Goal: Task Accomplishment & Management: Use online tool/utility

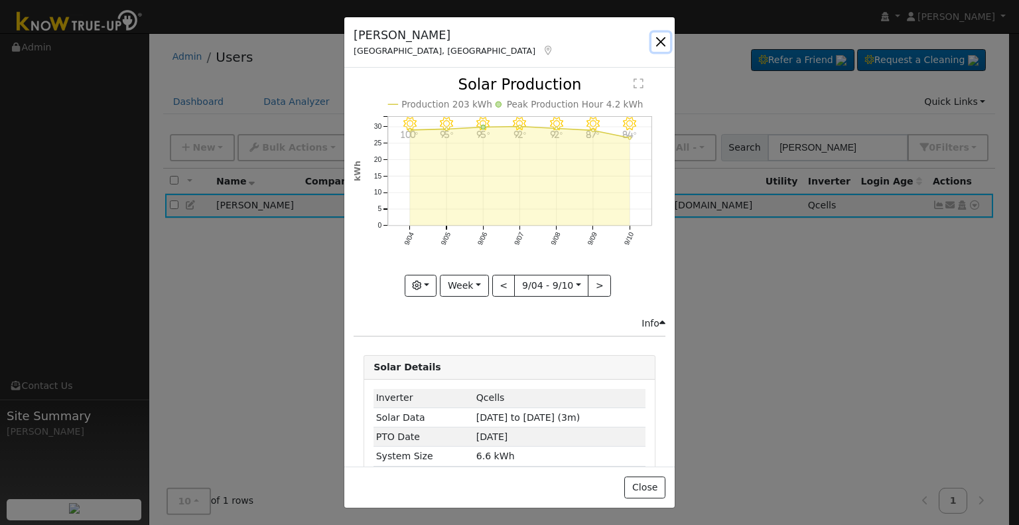
click at [661, 39] on button "button" at bounding box center [660, 41] width 19 height 19
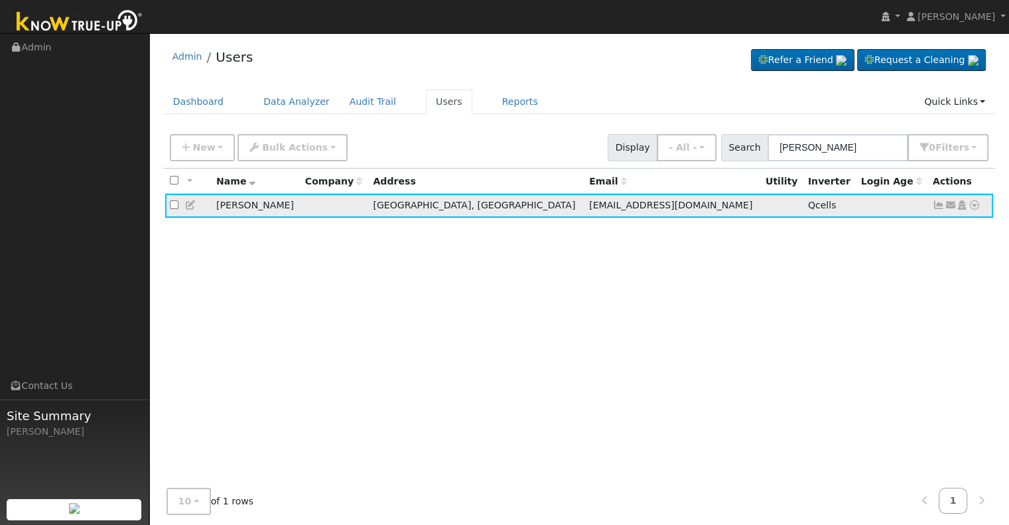
click at [940, 205] on icon at bounding box center [939, 204] width 12 height 9
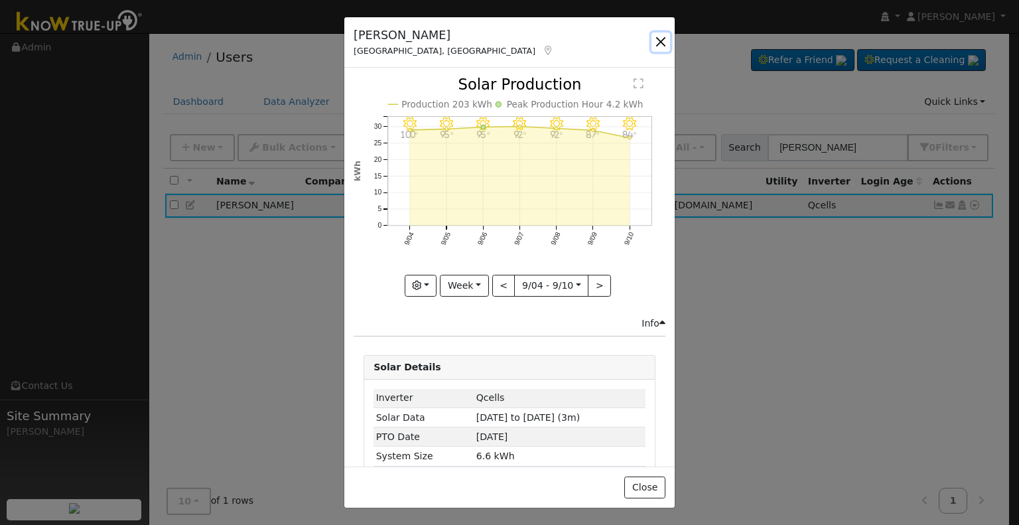
click at [661, 39] on button "button" at bounding box center [660, 41] width 19 height 19
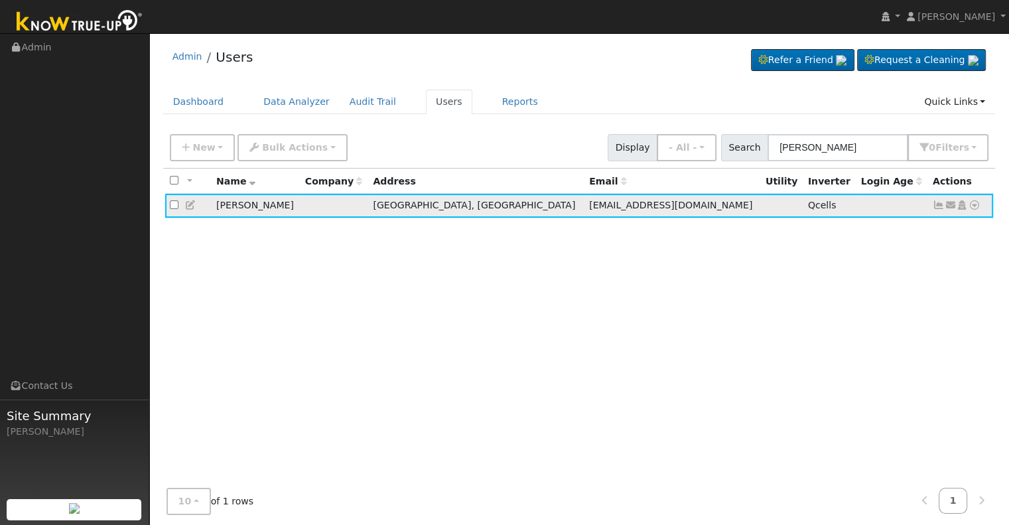
click at [971, 204] on icon at bounding box center [974, 204] width 12 height 9
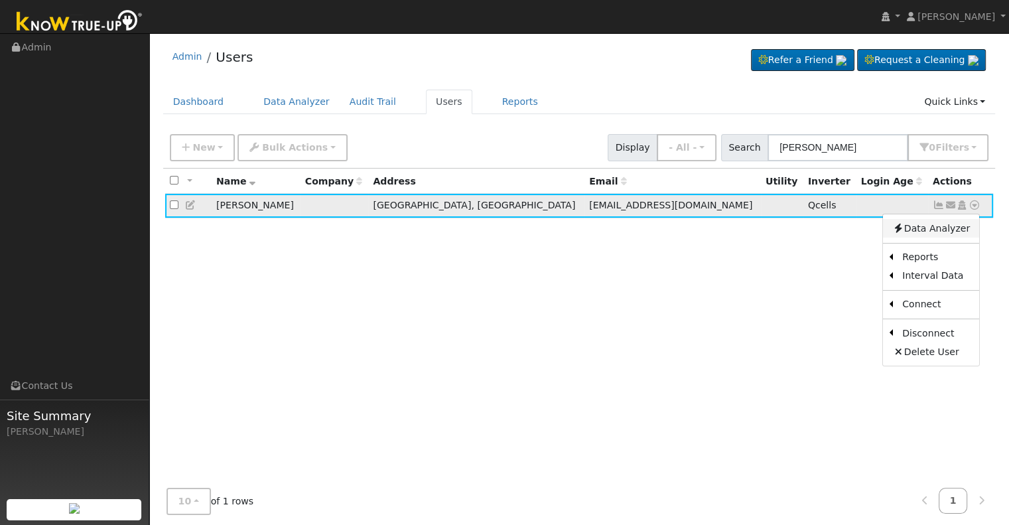
click at [925, 227] on link "Data Analyzer" at bounding box center [931, 228] width 96 height 19
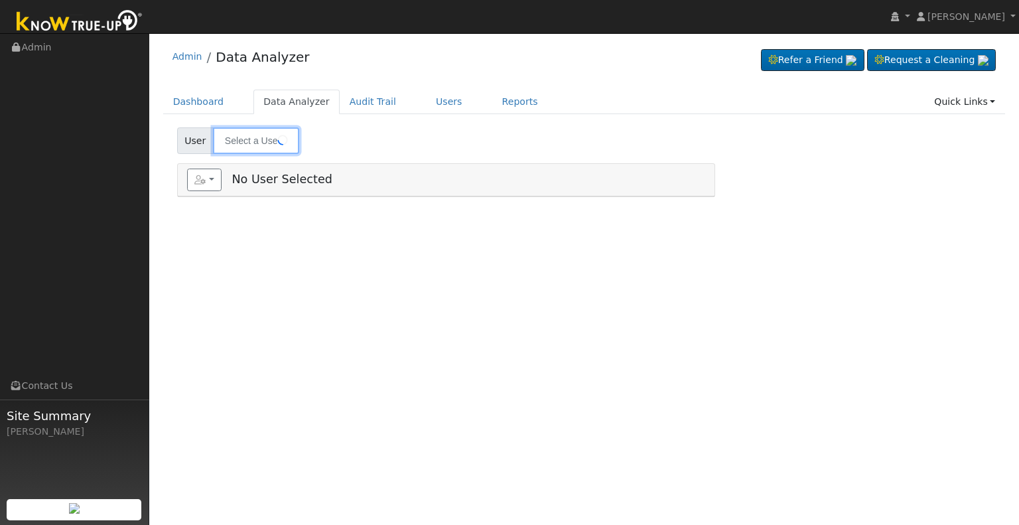
type input "[PERSON_NAME]"
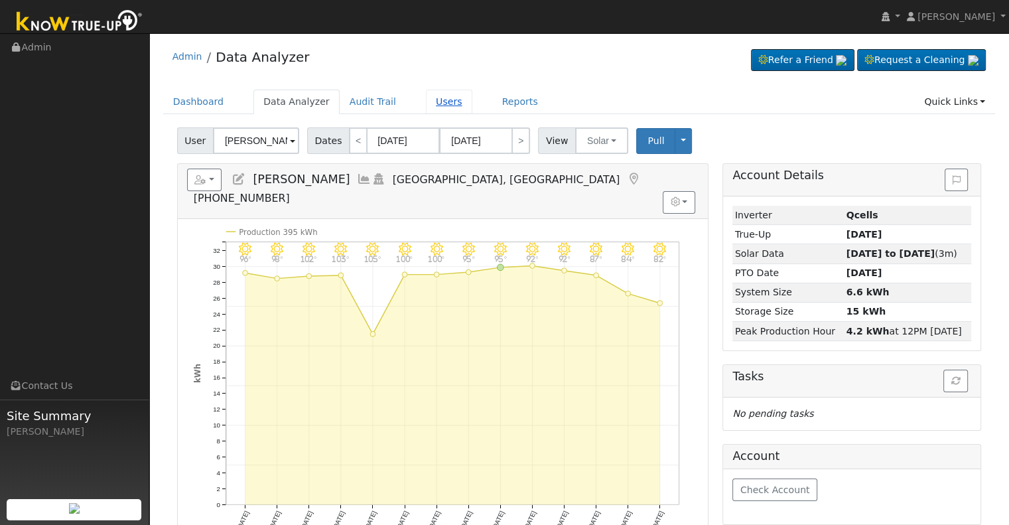
click at [430, 103] on link "Users" at bounding box center [449, 102] width 46 height 25
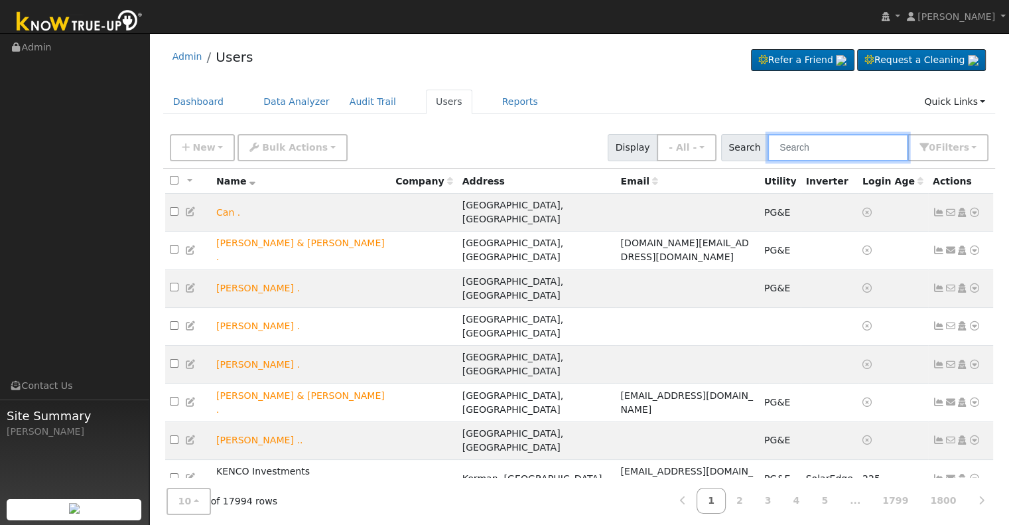
click at [789, 148] on input "text" at bounding box center [837, 147] width 141 height 27
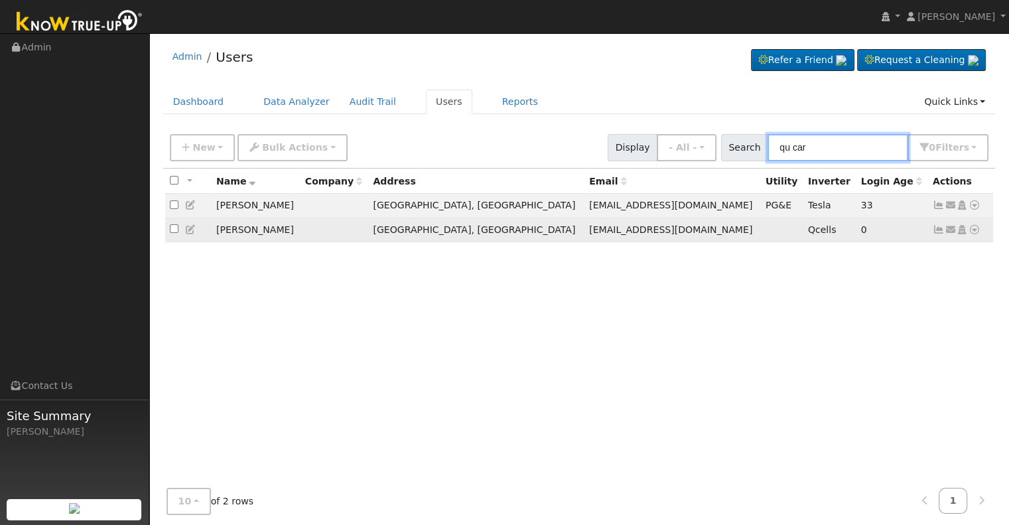
type input "qu car"
click at [974, 228] on icon at bounding box center [974, 229] width 12 height 9
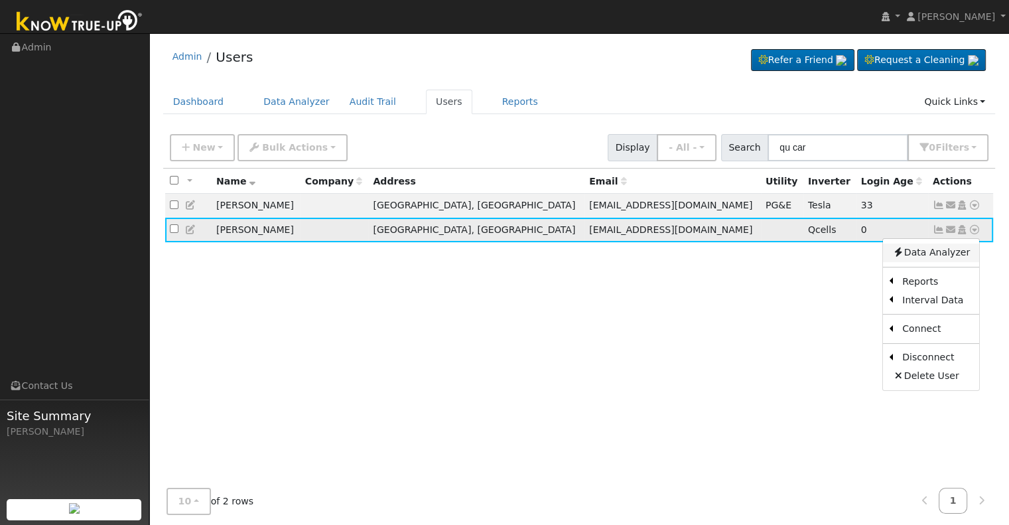
click at [943, 253] on link "Data Analyzer" at bounding box center [931, 252] width 96 height 19
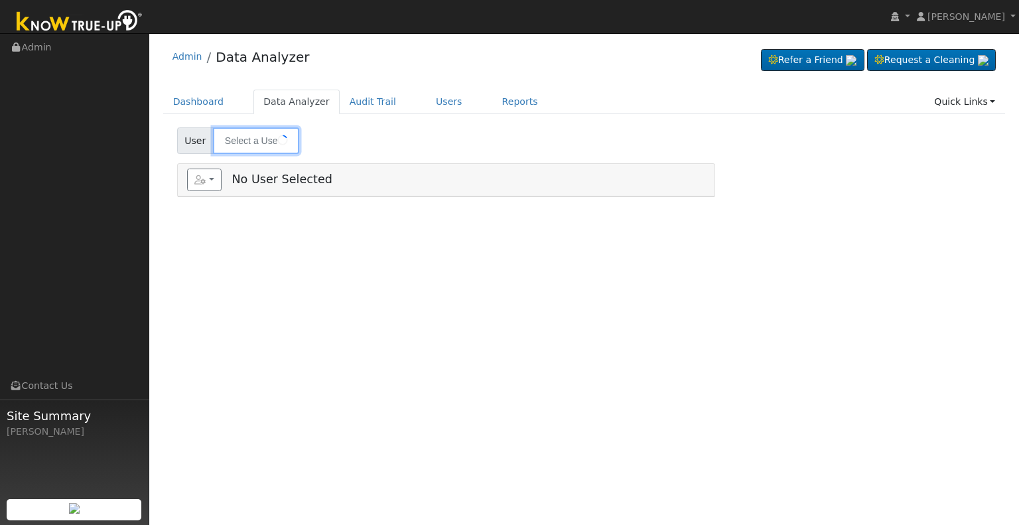
type input "[PERSON_NAME]"
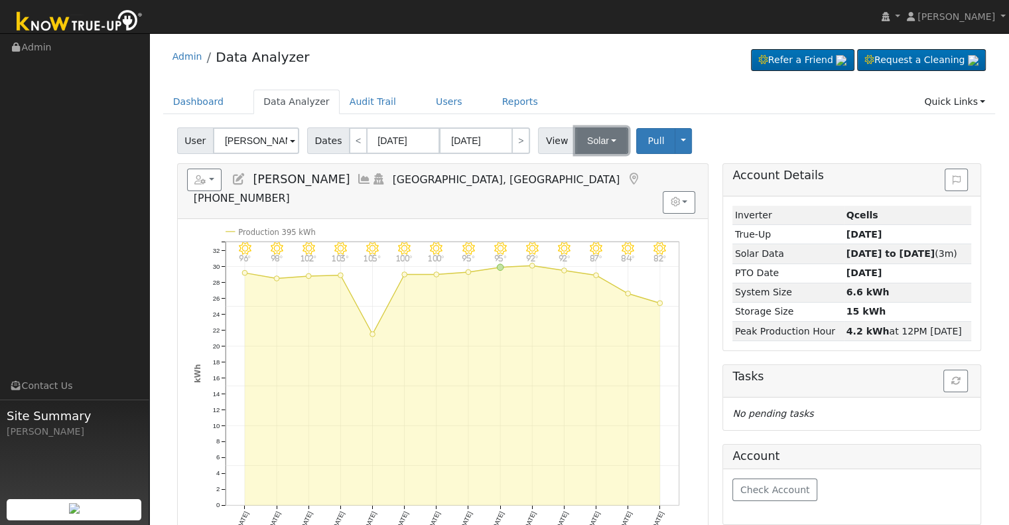
click at [606, 140] on button "Solar" at bounding box center [601, 140] width 53 height 27
click at [595, 168] on link "Utility" at bounding box center [618, 170] width 92 height 19
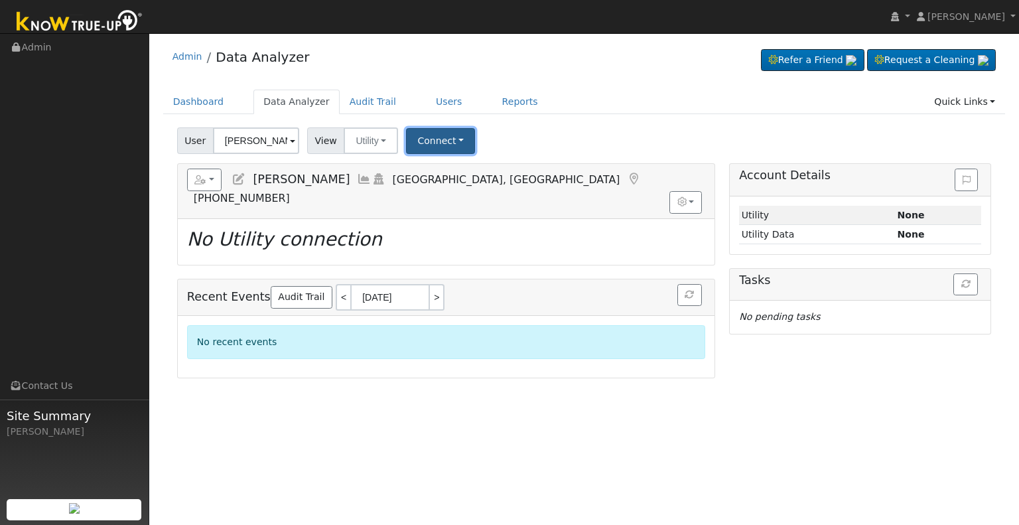
click at [446, 140] on button "Connect" at bounding box center [440, 141] width 69 height 26
click at [447, 199] on link "Quick Connect" at bounding box center [458, 198] width 103 height 19
click at [440, 202] on link "Quick Connect" at bounding box center [458, 198] width 103 height 19
click at [421, 173] on link "Select a Provider" at bounding box center [458, 170] width 103 height 19
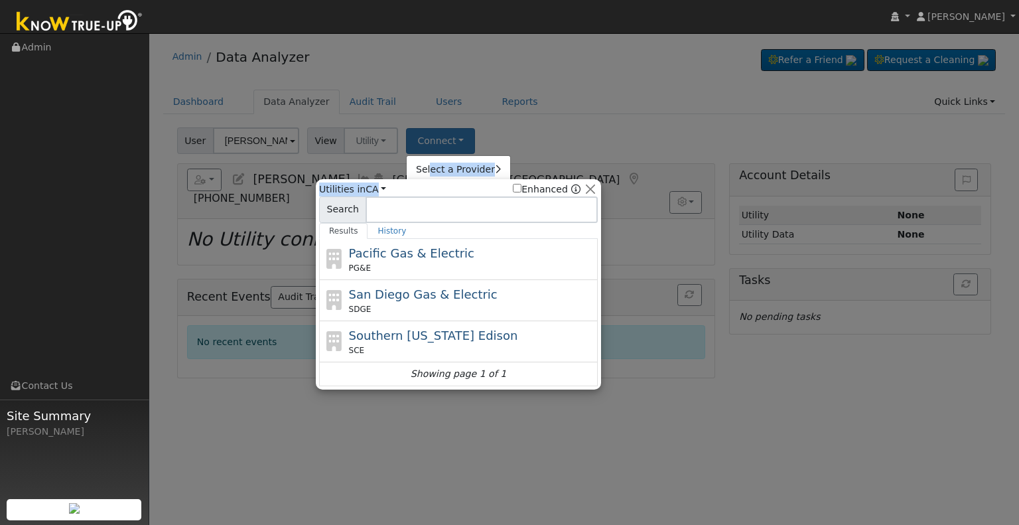
drag, startPoint x: 421, startPoint y: 173, endPoint x: 414, endPoint y: 188, distance: 16.6
click at [414, 179] on div "Select a Provider Utilities in All Utilities CA All States AL AK AZ AR CA CO CT…" at bounding box center [458, 170] width 103 height 19
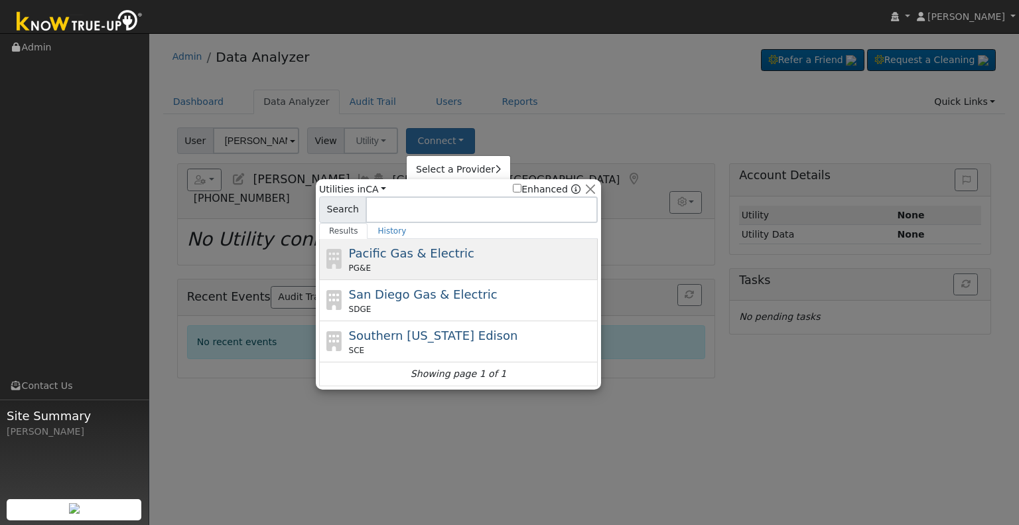
click at [398, 265] on div "PG&E" at bounding box center [472, 268] width 246 height 12
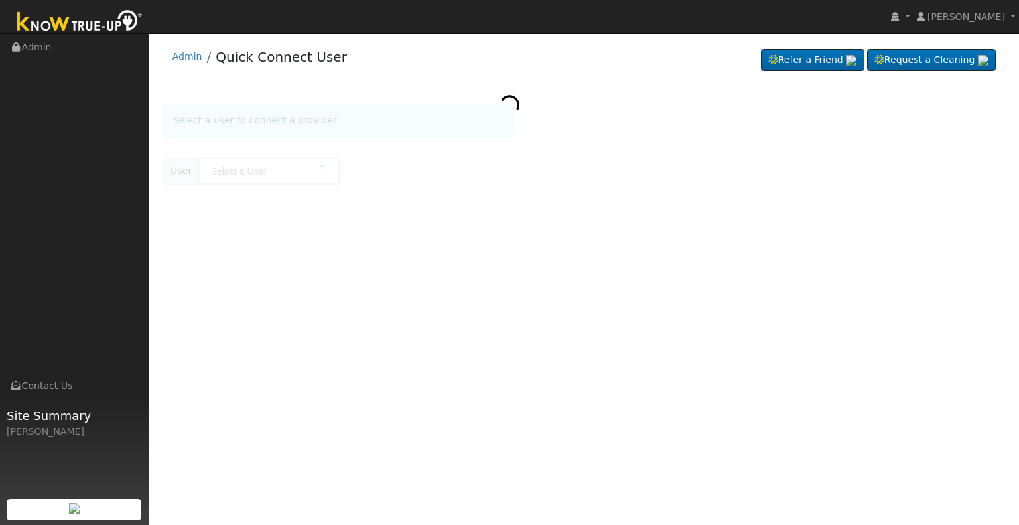
type input "[PERSON_NAME]"
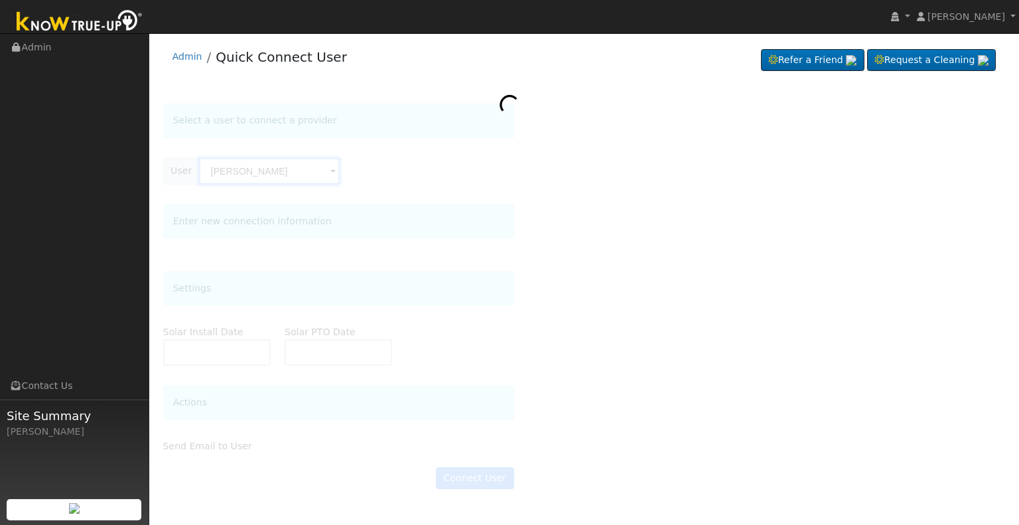
type input "[DATE]"
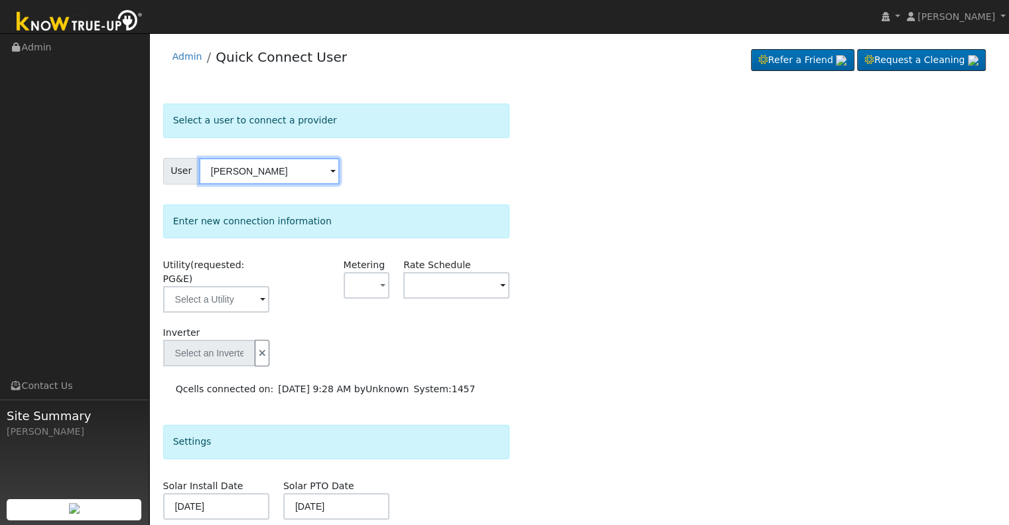
type input "Qcells"
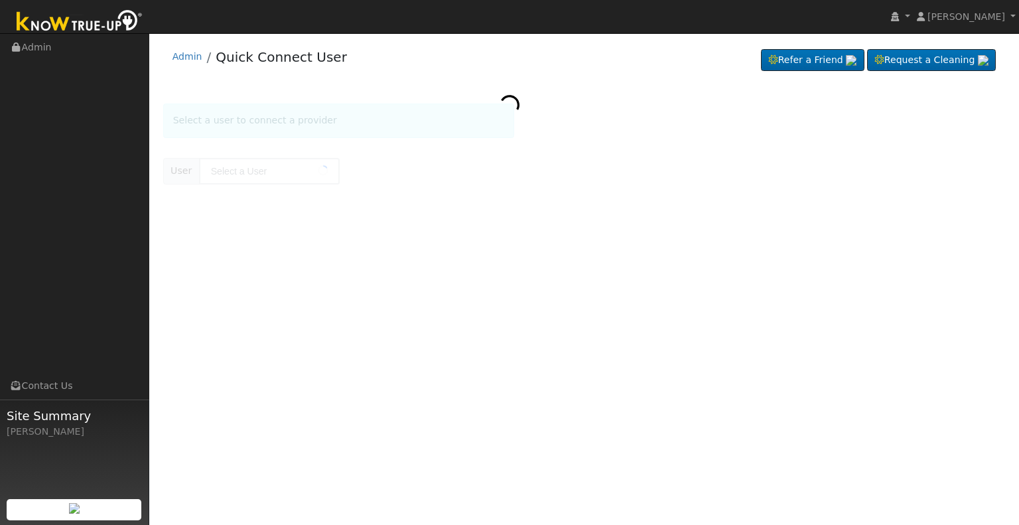
type input "[PERSON_NAME]"
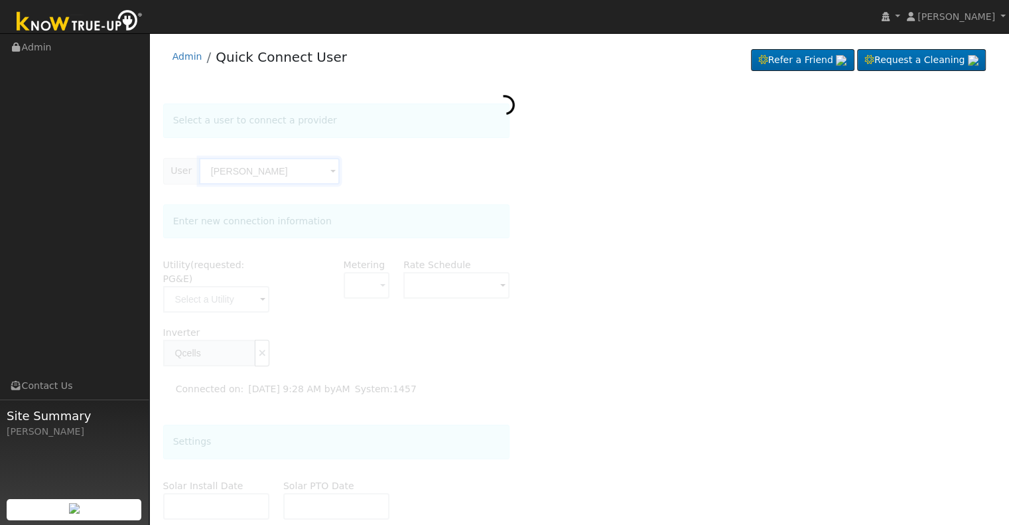
type input "[DATE]"
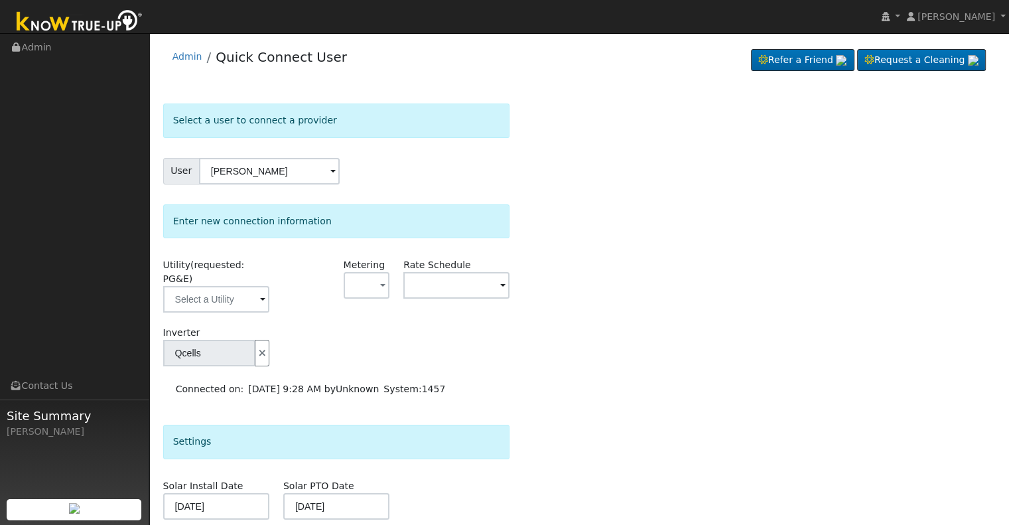
click at [261, 292] on span at bounding box center [262, 299] width 5 height 15
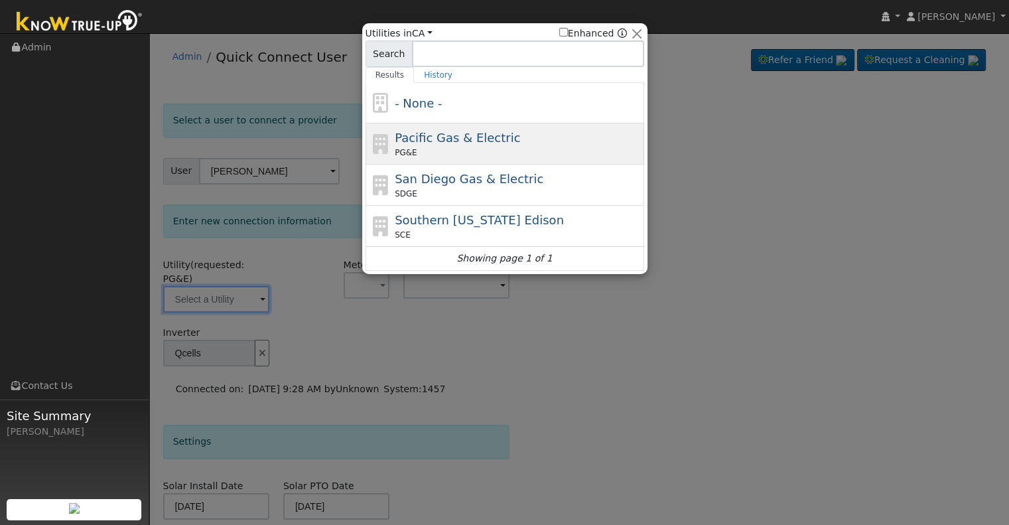
click at [438, 140] on span "Pacific Gas & Electric" at bounding box center [457, 138] width 125 height 14
type input "PG&E"
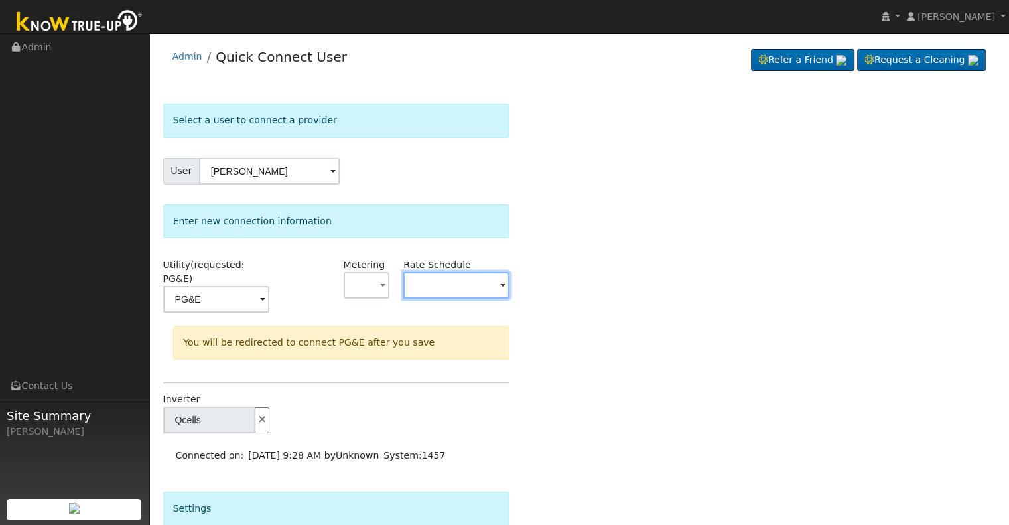
click at [439, 286] on input "text" at bounding box center [456, 285] width 106 height 27
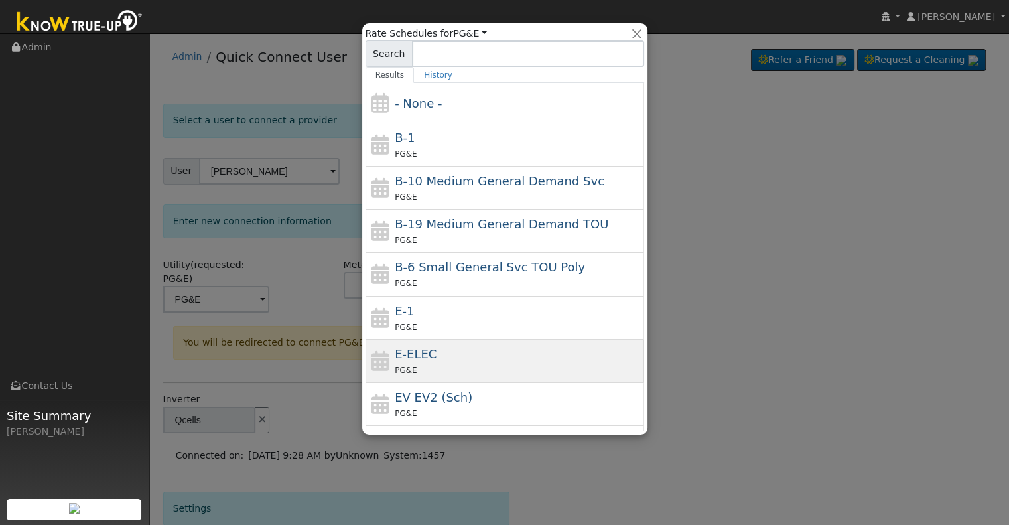
click at [432, 357] on div "E-ELEC PG&E" at bounding box center [518, 361] width 246 height 32
type input "E-ELEC"
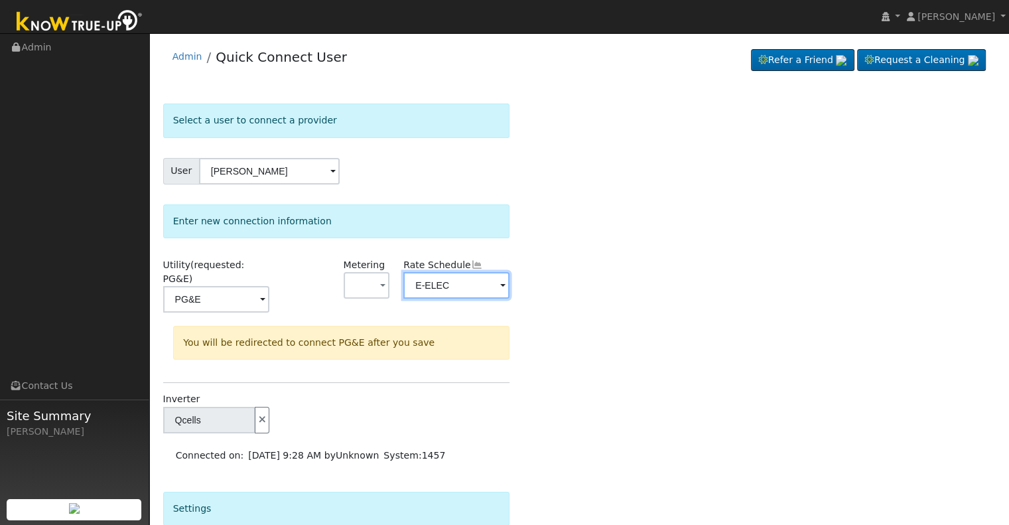
click at [474, 290] on input "E-ELEC" at bounding box center [456, 285] width 106 height 27
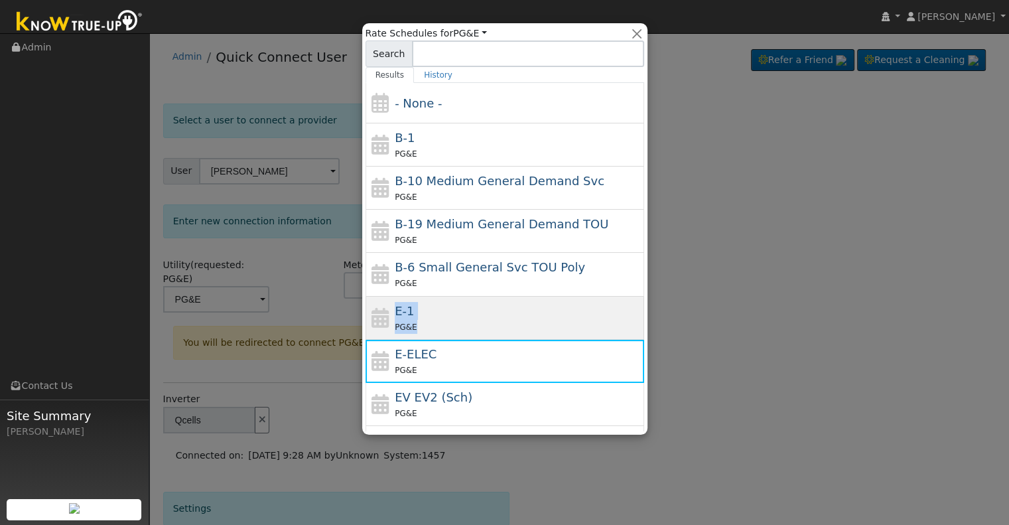
drag, startPoint x: 640, startPoint y: 281, endPoint x: 637, endPoint y: 315, distance: 33.9
click at [637, 315] on div "- None - B-1 PG&E B-10 Medium General Demand Svc PG&E B-19 Medium General Deman…" at bounding box center [504, 257] width 279 height 348
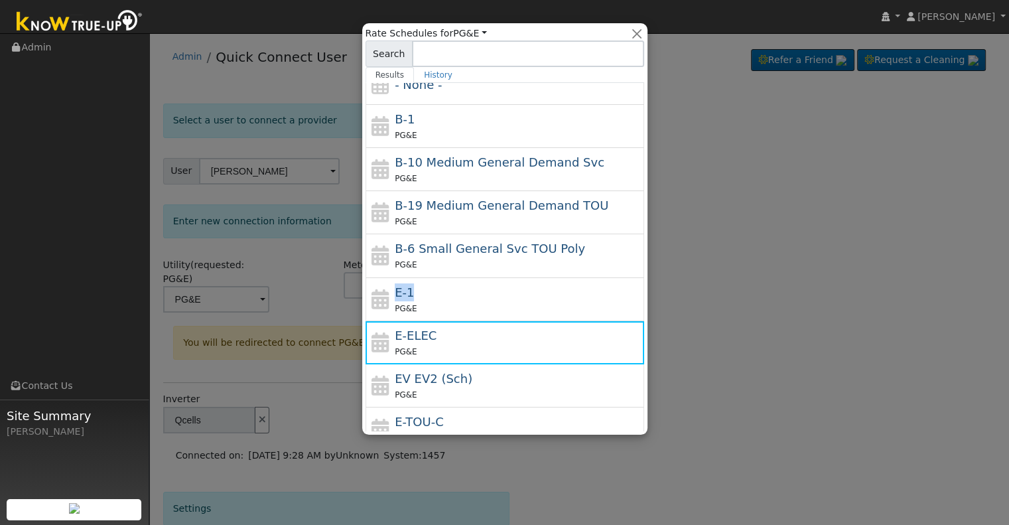
scroll to position [22, 0]
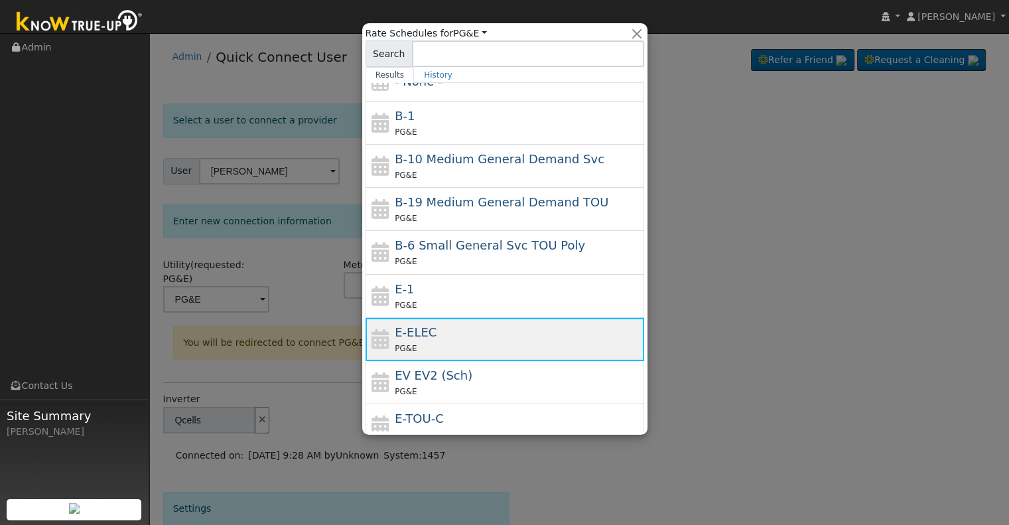
click at [434, 337] on div "E-ELEC PG&E" at bounding box center [518, 339] width 246 height 32
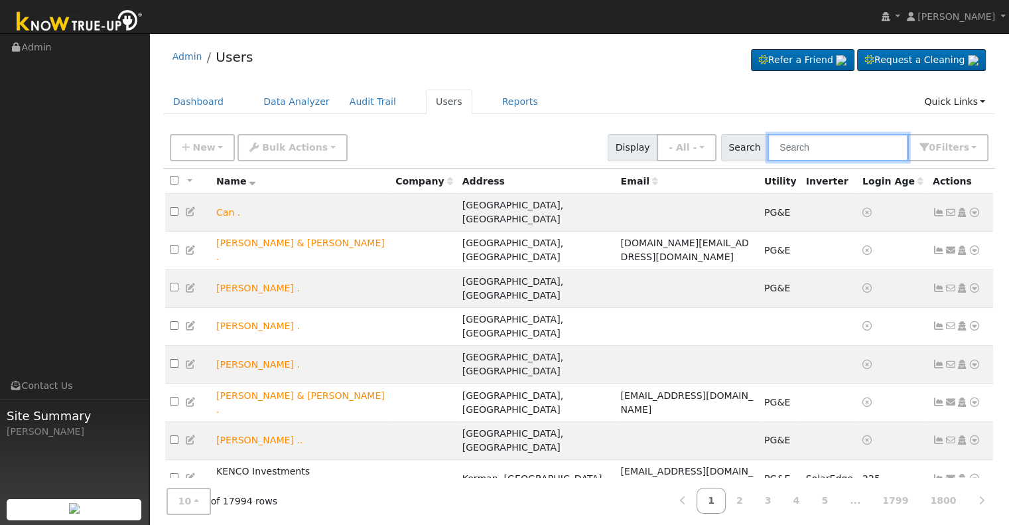
click at [832, 145] on input "text" at bounding box center [837, 147] width 141 height 27
paste input "[EMAIL_ADDRESS][DOMAIN_NAME]"
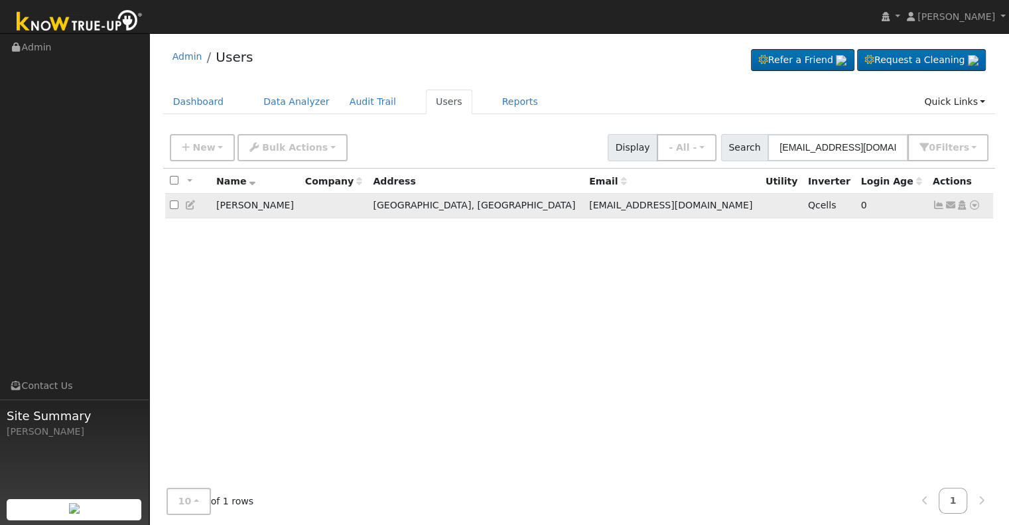
click at [950, 211] on link at bounding box center [950, 205] width 12 height 14
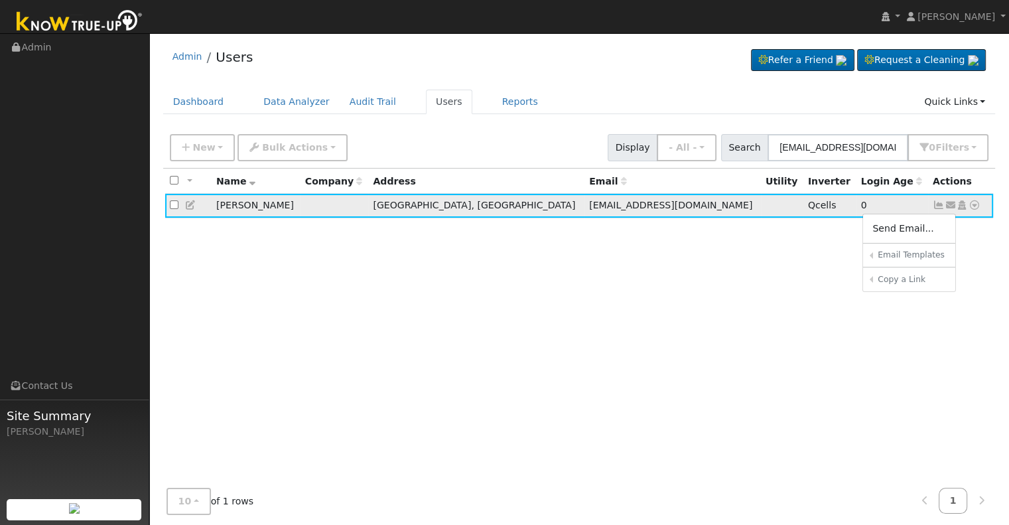
click at [937, 204] on icon at bounding box center [939, 204] width 12 height 9
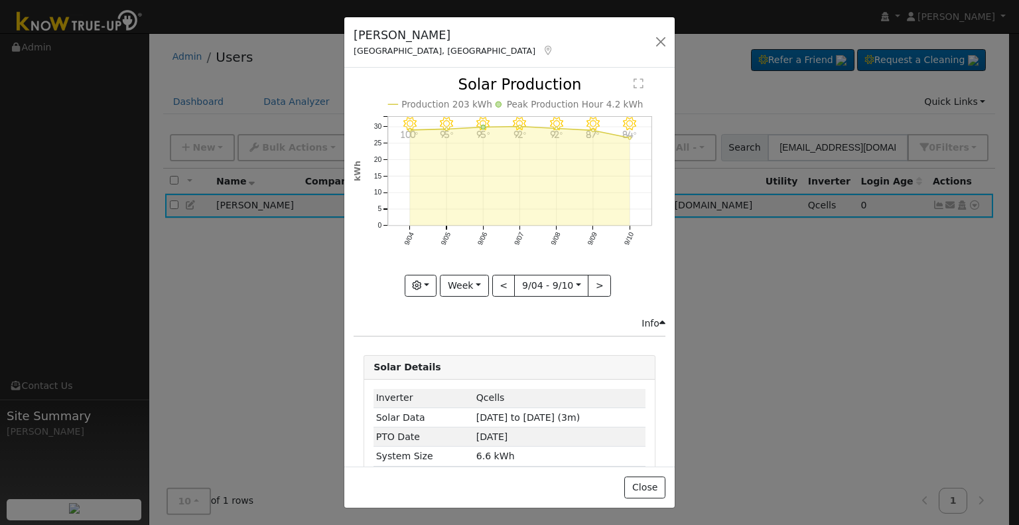
click at [695, 58] on div "Quincie Carter Bakersfield, CA Default Account Default Account 3808 Madrid Aven…" at bounding box center [509, 262] width 1019 height 525
click at [662, 49] on button "button" at bounding box center [660, 41] width 19 height 19
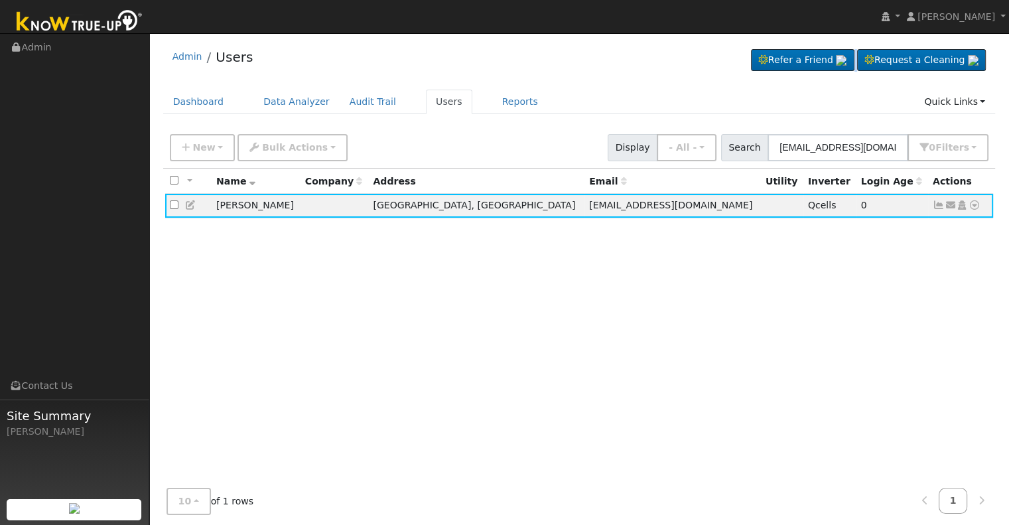
click at [662, 49] on div "Admin Users Refer a Friend Request a Cleaning" at bounding box center [579, 60] width 832 height 40
drag, startPoint x: 902, startPoint y: 164, endPoint x: 881, endPoint y: 139, distance: 32.5
click at [881, 139] on div "New Add User Quick Add Quick Connect Quick Convert Lead Bulk Actions Send Email…" at bounding box center [579, 147] width 832 height 40
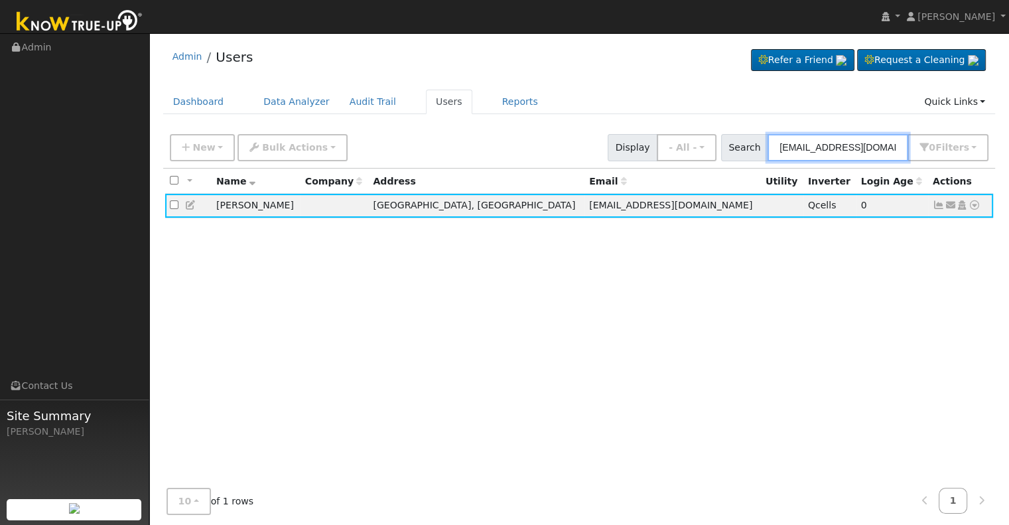
click at [888, 146] on input "carterquincie@gmail.com" at bounding box center [837, 147] width 141 height 27
type input "c"
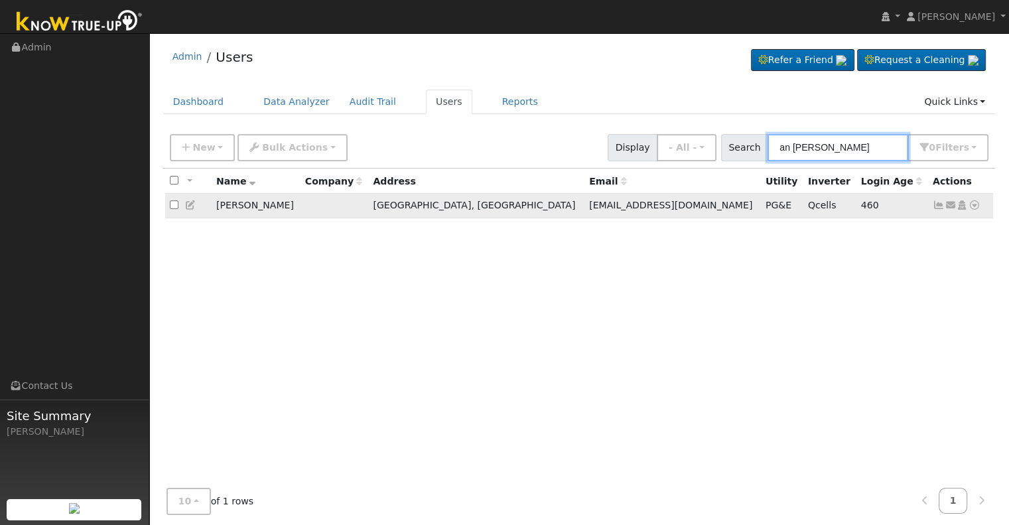
type input "an stoner"
click at [937, 212] on td "Send Email... Copy a Link Reset Password Open Access Data Analyzer Reports Scen…" at bounding box center [961, 206] width 66 height 25
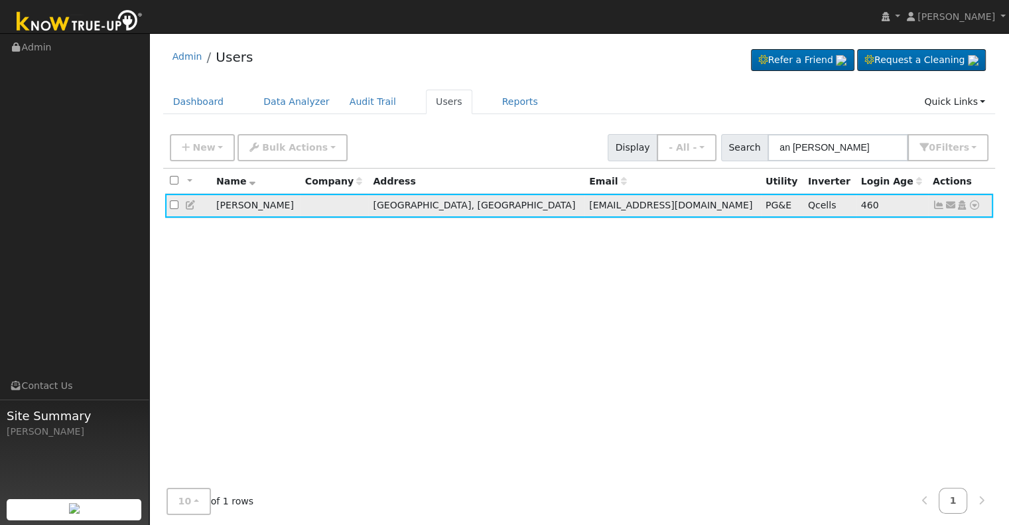
click at [939, 206] on icon at bounding box center [939, 204] width 12 height 9
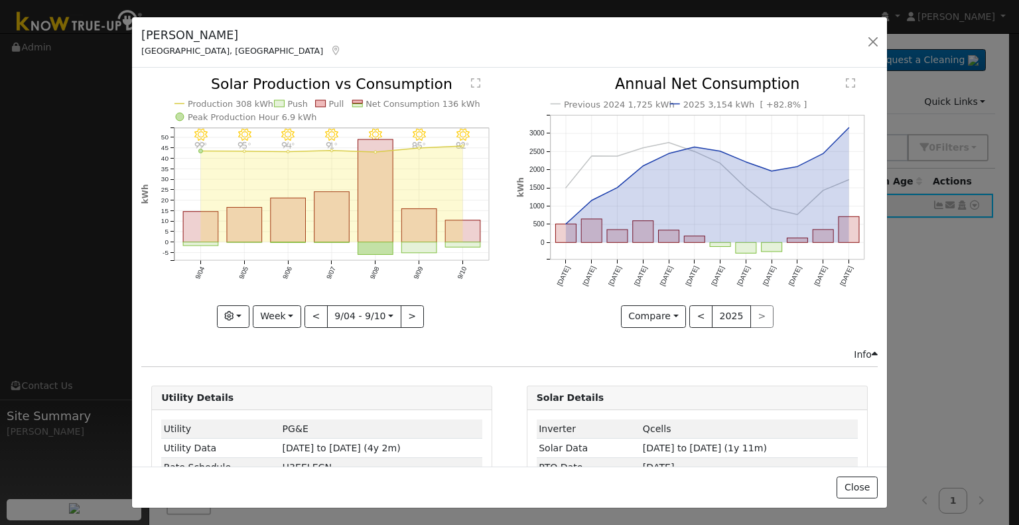
click at [324, 334] on div "9/10 - MostlyClear 82° 9/09 - Clear 85° 9/08 - Clear 91° 9/07 - Clear 91° 9/06 …" at bounding box center [322, 212] width 375 height 270
click at [316, 318] on button "<" at bounding box center [315, 316] width 23 height 23
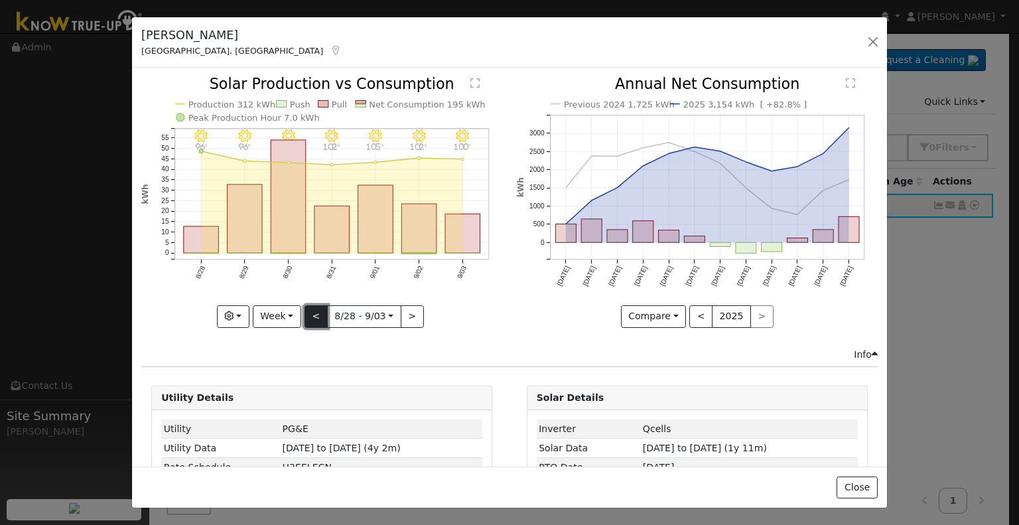
click at [316, 318] on button "<" at bounding box center [315, 316] width 23 height 23
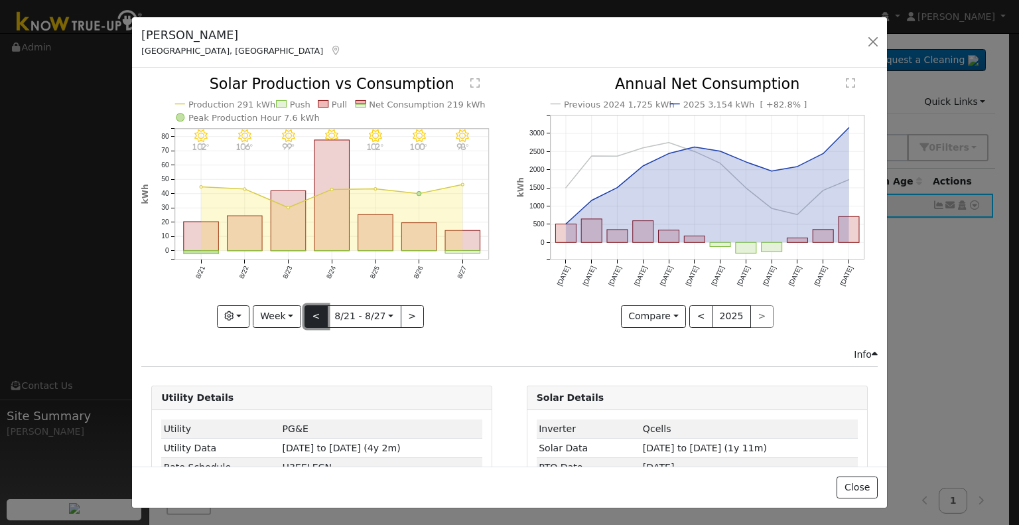
click at [316, 318] on button "<" at bounding box center [315, 316] width 23 height 23
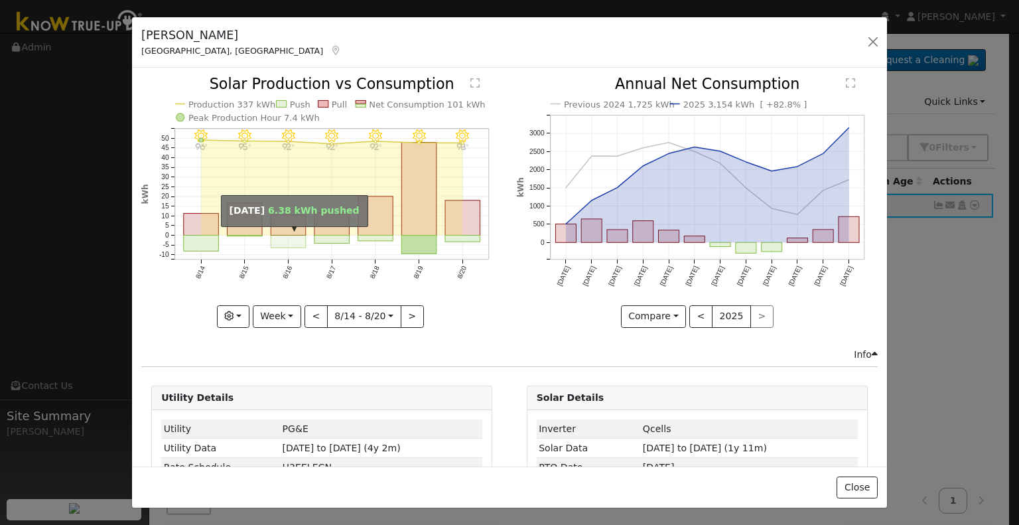
click at [286, 243] on rect "onclick=""" at bounding box center [288, 241] width 35 height 13
type input "2025-08-16"
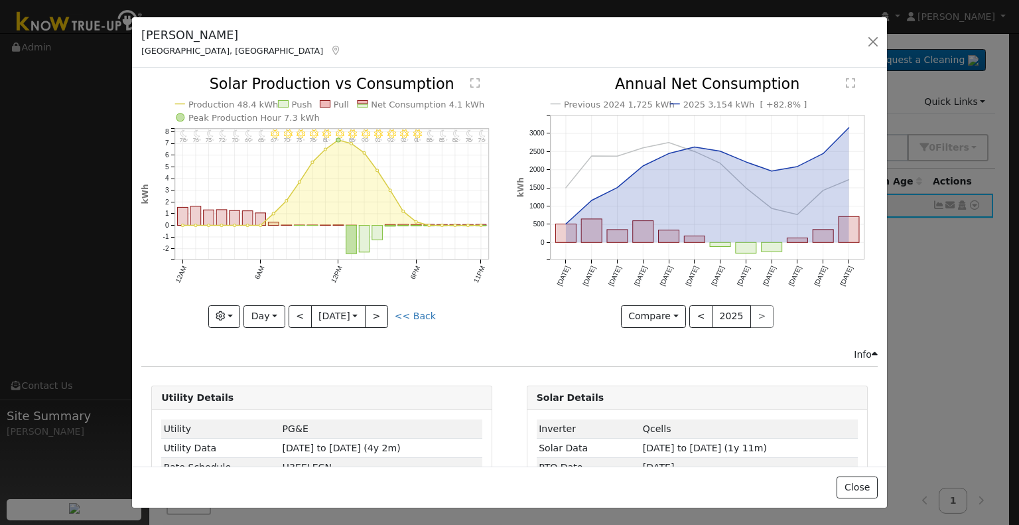
click at [708, 123] on icon "Previous 2024 1,725 kWh 2025 3,154 kWh [ +82.8% ] Sep '24 Oct '24 Nov '24 Dec '…" at bounding box center [697, 198] width 361 height 242
click at [868, 37] on button "button" at bounding box center [873, 41] width 19 height 19
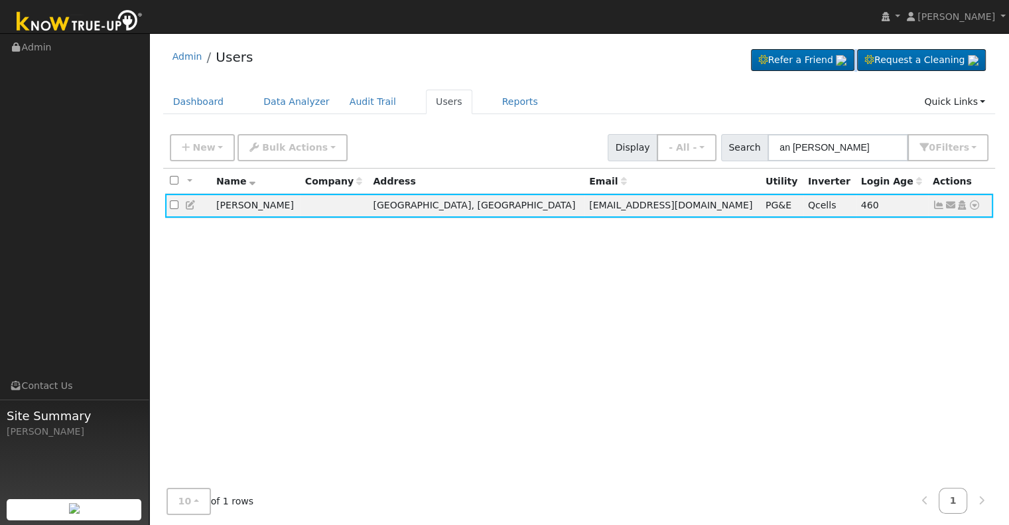
click at [868, 37] on div "User Profile First name Last name Email Email Notifications No Emails No Emails…" at bounding box center [579, 285] width 860 height 504
